Goal: Task Accomplishment & Management: Manage account settings

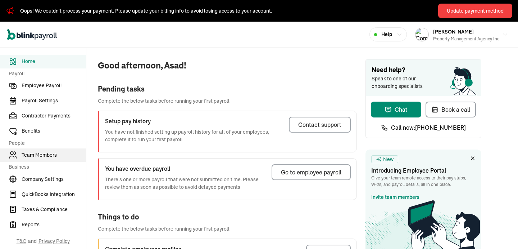
click at [28, 153] on span "Team Members" at bounding box center [54, 155] width 64 height 8
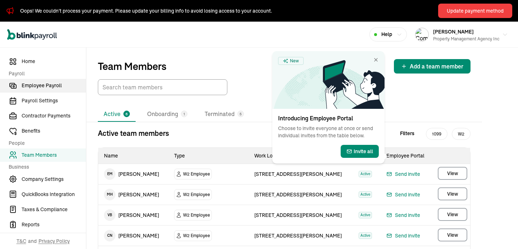
click at [53, 87] on span "Employee Payroll" at bounding box center [54, 86] width 64 height 8
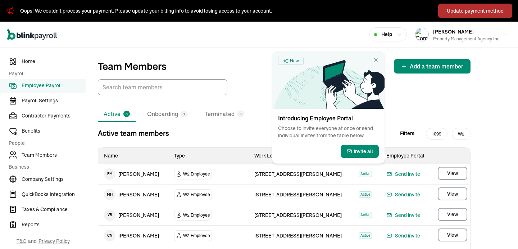
click at [460, 17] on button "Update payment method" at bounding box center [475, 11] width 74 height 14
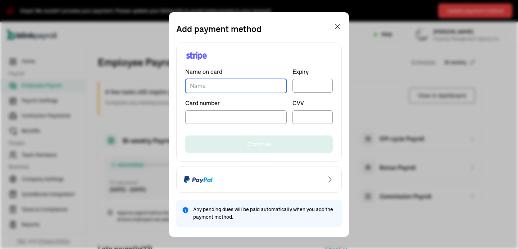
click at [234, 86] on input "TextInput" at bounding box center [235, 86] width 101 height 14
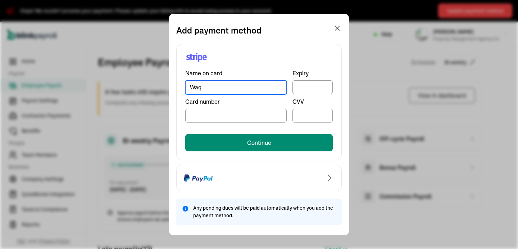
type input "[PERSON_NAME]"
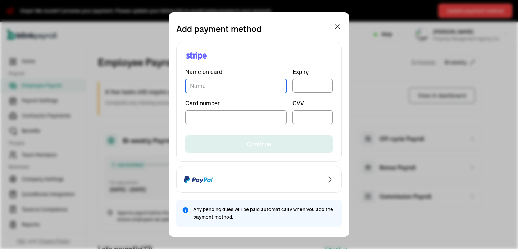
click at [232, 83] on input "TextInput" at bounding box center [235, 86] width 101 height 14
type input "[PERSON_NAME]"
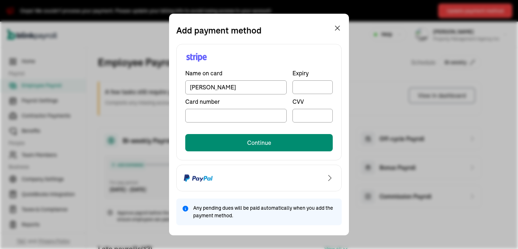
click at [312, 84] on iframe at bounding box center [312, 87] width 31 height 6
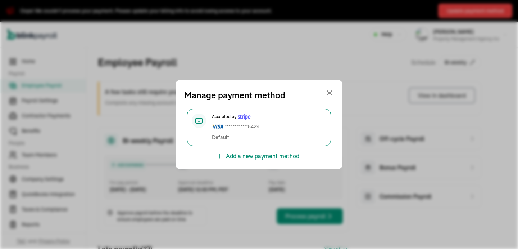
click at [330, 88] on div "Manage payment method Accepted by **** **** **** 8429 Default Add a new payment…" at bounding box center [259, 124] width 167 height 89
